Goal: Transaction & Acquisition: Purchase product/service

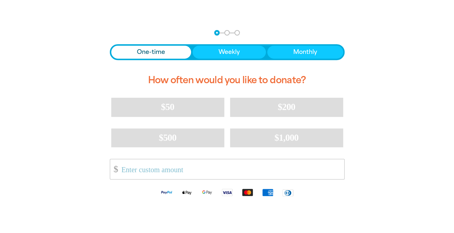
scroll to position [181, 0]
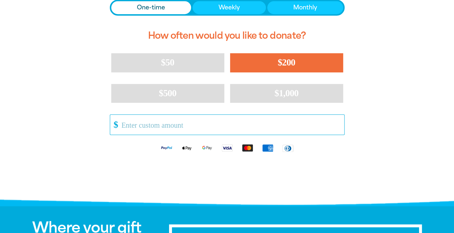
drag, startPoint x: 272, startPoint y: 64, endPoint x: 201, endPoint y: 121, distance: 91.9
click at [201, 116] on div "$50 $200 $500 $1,000 Other Amount $" at bounding box center [227, 95] width 235 height 85
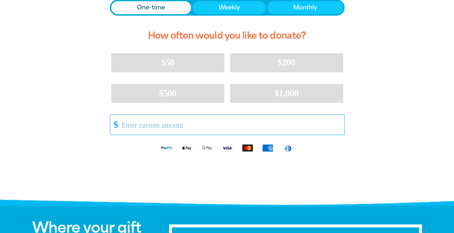
click at [201, 122] on input "Other Amount" at bounding box center [230, 124] width 228 height 20
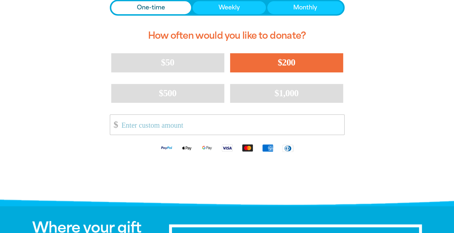
click at [269, 59] on button "$200" at bounding box center [286, 62] width 113 height 19
select select "AU"
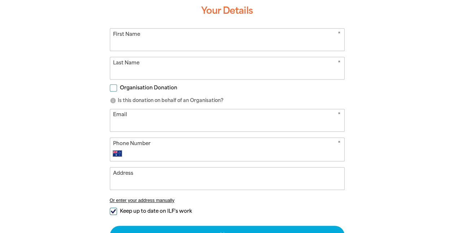
scroll to position [208, 0]
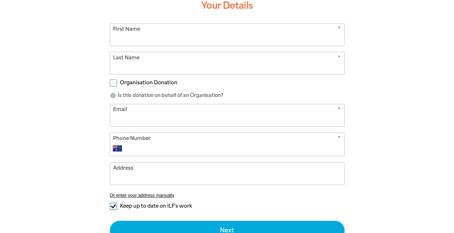
click at [199, 38] on input "First Name" at bounding box center [227, 34] width 234 height 22
type input "[PERSON_NAME]"
type input "[EMAIL_ADDRESS][DOMAIN_NAME]"
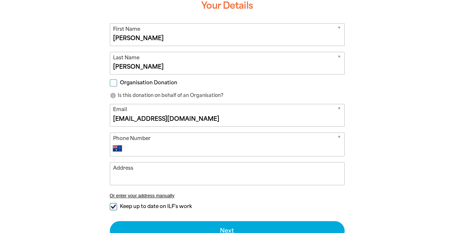
drag, startPoint x: 187, startPoint y: 70, endPoint x: 113, endPoint y: 65, distance: 73.9
click at [113, 65] on input "[PERSON_NAME]" at bounding box center [227, 63] width 234 height 22
type input "Levi"
click at [89, 77] on div "arrow_back Back Step 1 Step 2 Step 3 Donating $200 Your Details * First Name [P…" at bounding box center [226, 116] width 433 height 335
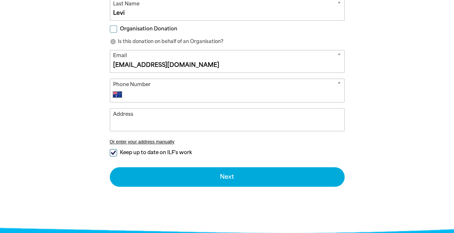
scroll to position [280, 0]
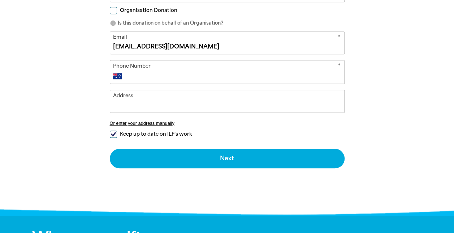
click at [155, 75] on input "Phone Number" at bounding box center [233, 76] width 213 height 9
type input "[PHONE_NUMBER]"
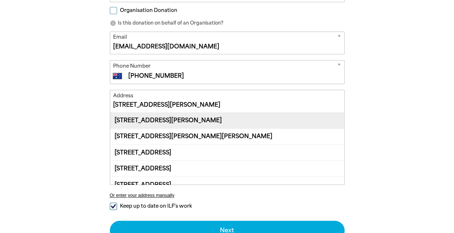
click at [231, 118] on div "[STREET_ADDRESS][PERSON_NAME]" at bounding box center [227, 120] width 234 height 16
type input "[STREET_ADDRESS][PERSON_NAME]"
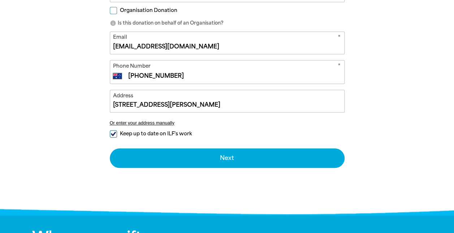
click at [185, 133] on span "Keep up to date on ILF's work" at bounding box center [156, 133] width 72 height 7
click at [117, 133] on input "Keep up to date on ILF's work" at bounding box center [113, 133] width 7 height 7
checkbox input "false"
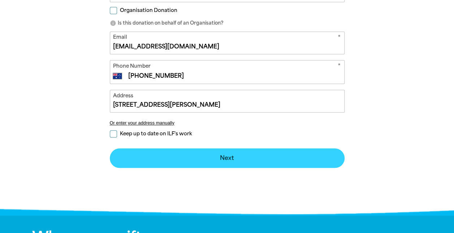
click at [249, 157] on button "Next chevron_right" at bounding box center [227, 158] width 235 height 20
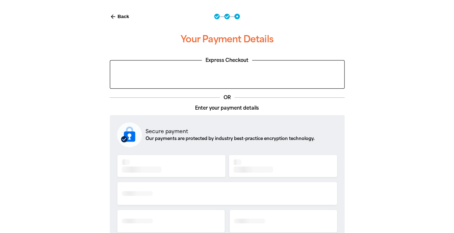
scroll to position [150, 0]
